Goal: Complete application form: Complete application form

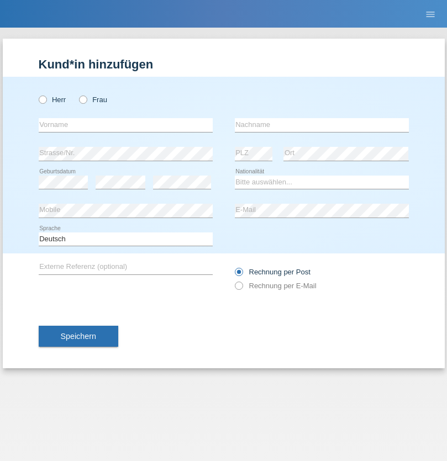
radio input "true"
click at [125, 125] on input "text" at bounding box center [126, 125] width 174 height 14
type input "manuel"
click at [321, 125] on input "text" at bounding box center [322, 125] width 174 height 14
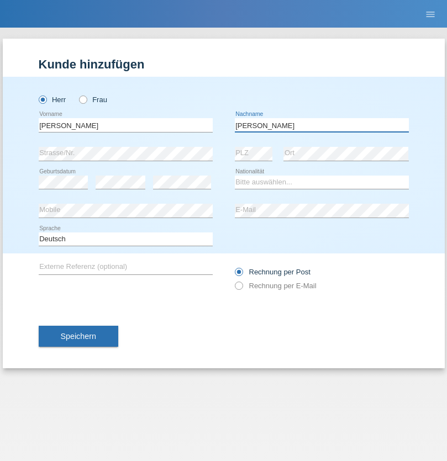
type input "[PERSON_NAME]"
select select "CH"
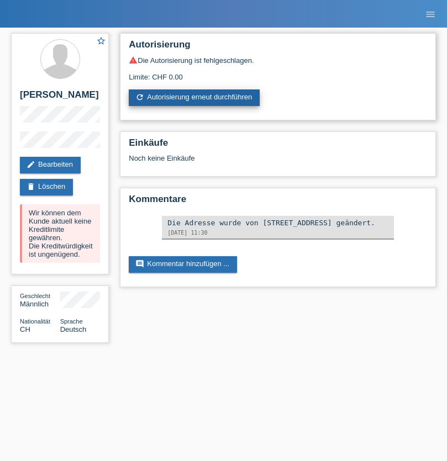
click at [195, 98] on link "refresh Autorisierung erneut durchführen" at bounding box center [194, 97] width 131 height 17
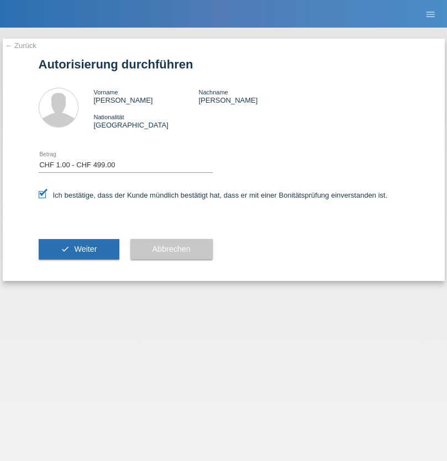
select select "1"
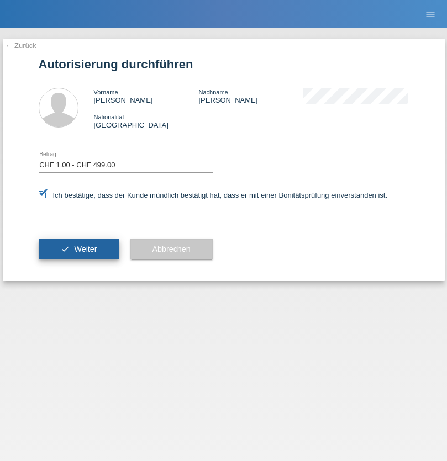
click at [78, 249] on span "Weiter" at bounding box center [85, 249] width 23 height 9
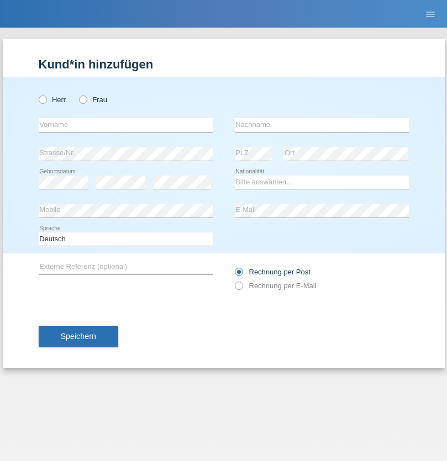
radio input "true"
click at [125, 125] on input "text" at bounding box center [126, 125] width 174 height 14
type input "Marc"
click at [321, 125] on input "text" at bounding box center [322, 125] width 174 height 14
type input "Perroud"
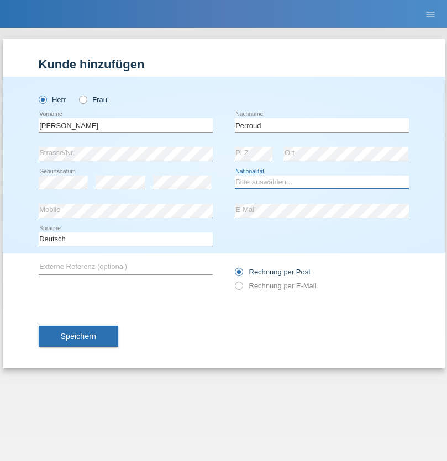
select select "CH"
radio input "true"
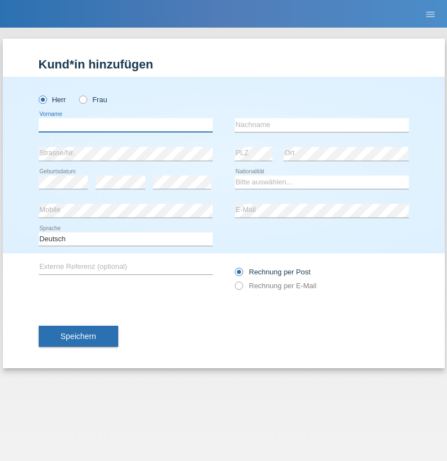
click at [125, 125] on input "text" at bounding box center [126, 125] width 174 height 14
type input "[PERSON_NAME]"
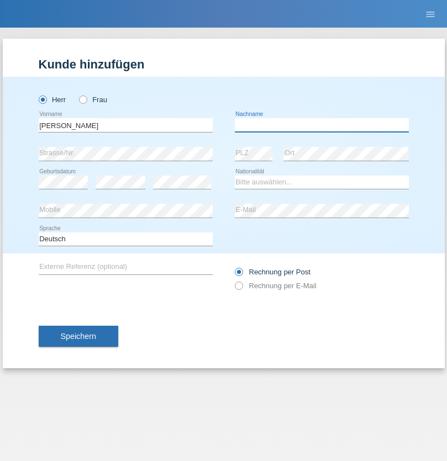
click at [321, 125] on input "text" at bounding box center [322, 125] width 174 height 14
type input "Silvestro"
select select "CH"
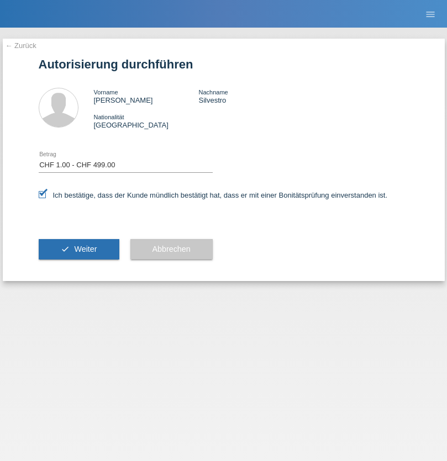
select select "1"
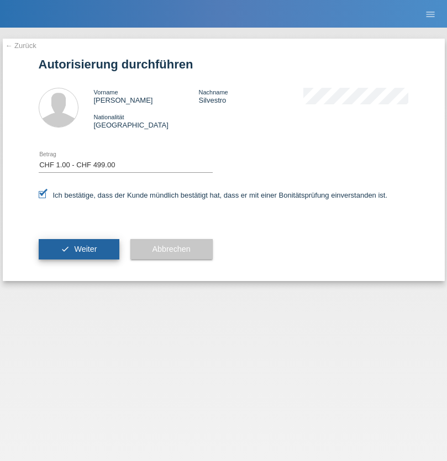
click at [78, 249] on span "Weiter" at bounding box center [85, 249] width 23 height 9
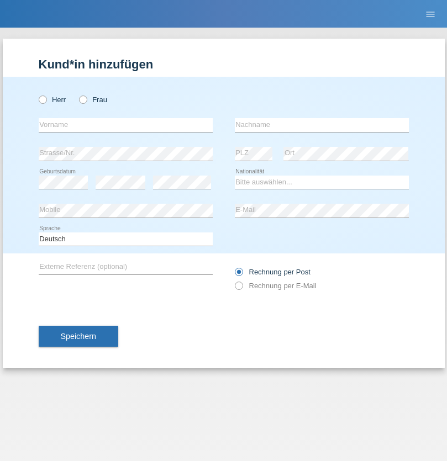
radio input "true"
click at [125, 125] on input "text" at bounding box center [126, 125] width 174 height 14
type input "Masum"
click at [321, 125] on input "text" at bounding box center [322, 125] width 174 height 14
type input "Abdullah"
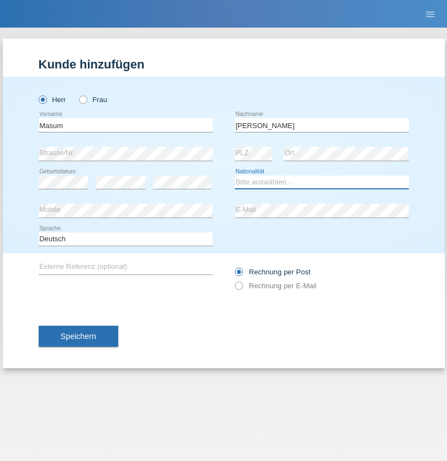
select select "SY"
select select "C"
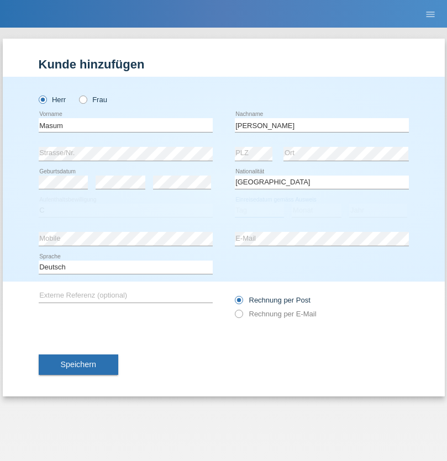
select select "10"
select select "2002"
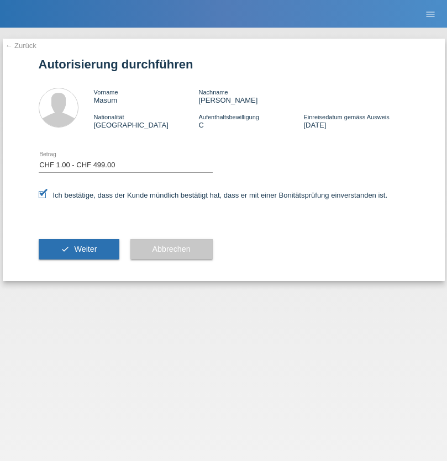
select select "1"
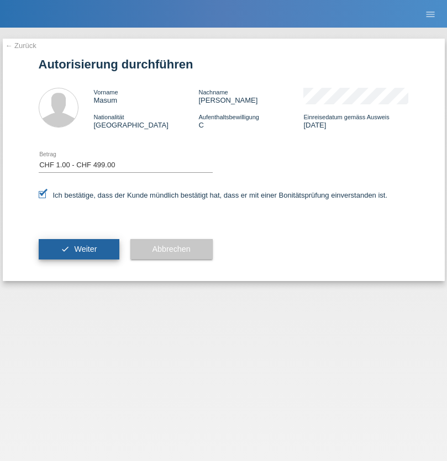
click at [78, 249] on span "Weiter" at bounding box center [85, 249] width 23 height 9
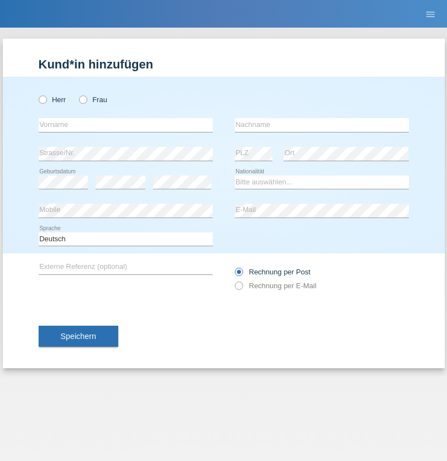
radio input "true"
click at [125, 125] on input "text" at bounding box center [126, 125] width 174 height 14
type input "[PERSON_NAME]"
click at [321, 125] on input "text" at bounding box center [322, 125] width 174 height 14
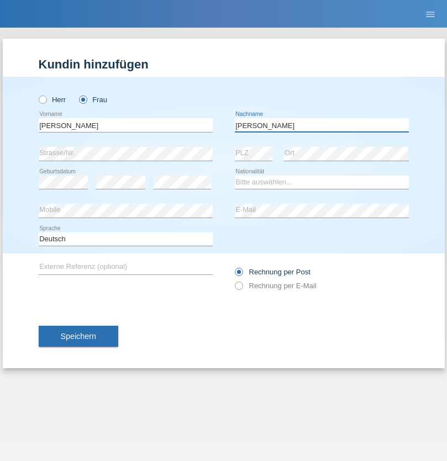
type input "[PERSON_NAME]"
select select "CH"
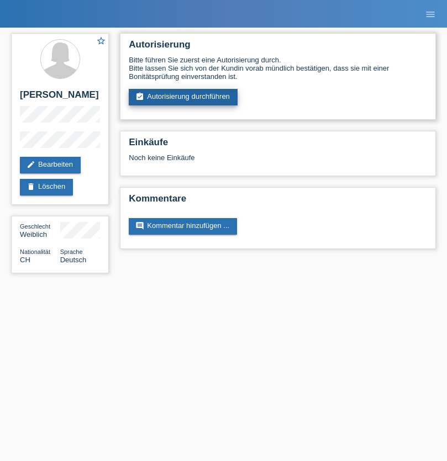
click at [183, 97] on link "assignment_turned_in Autorisierung durchführen" at bounding box center [183, 97] width 109 height 17
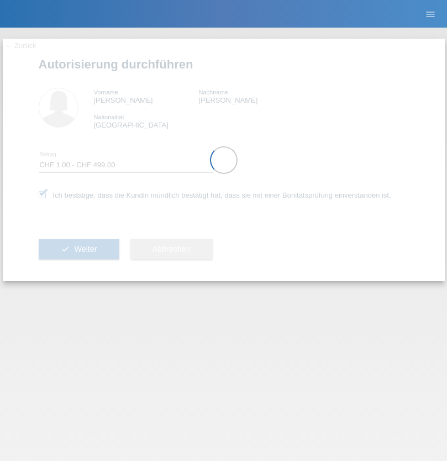
select select "1"
